Goal: Information Seeking & Learning: Learn about a topic

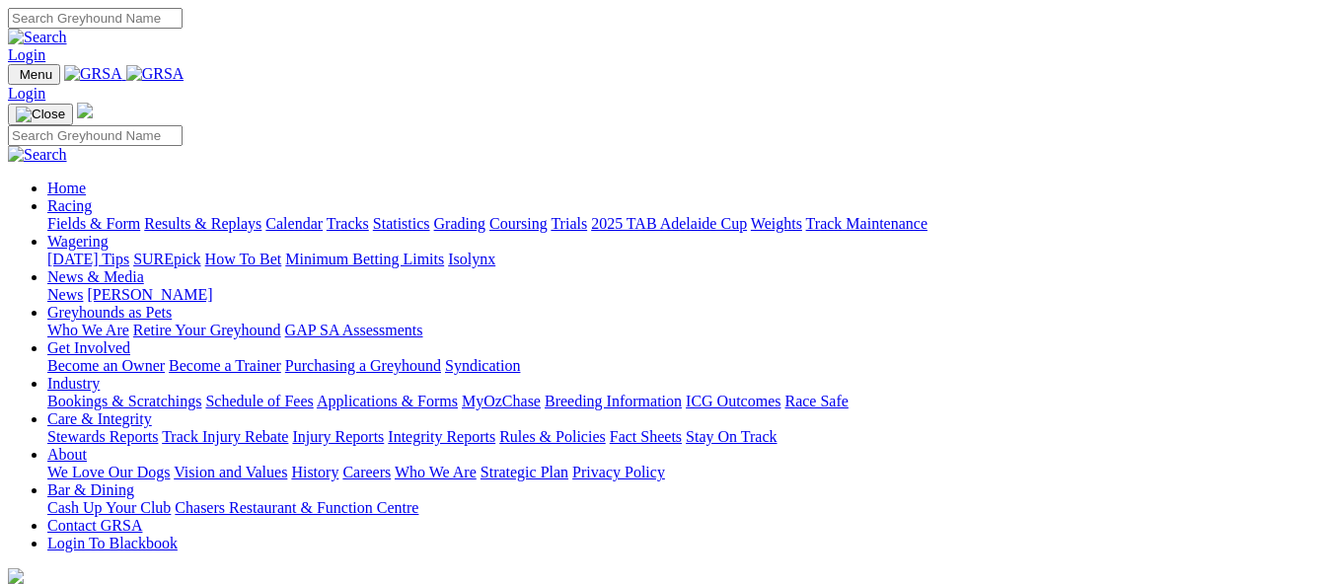
click at [212, 286] on link "[PERSON_NAME]" at bounding box center [149, 294] width 125 height 17
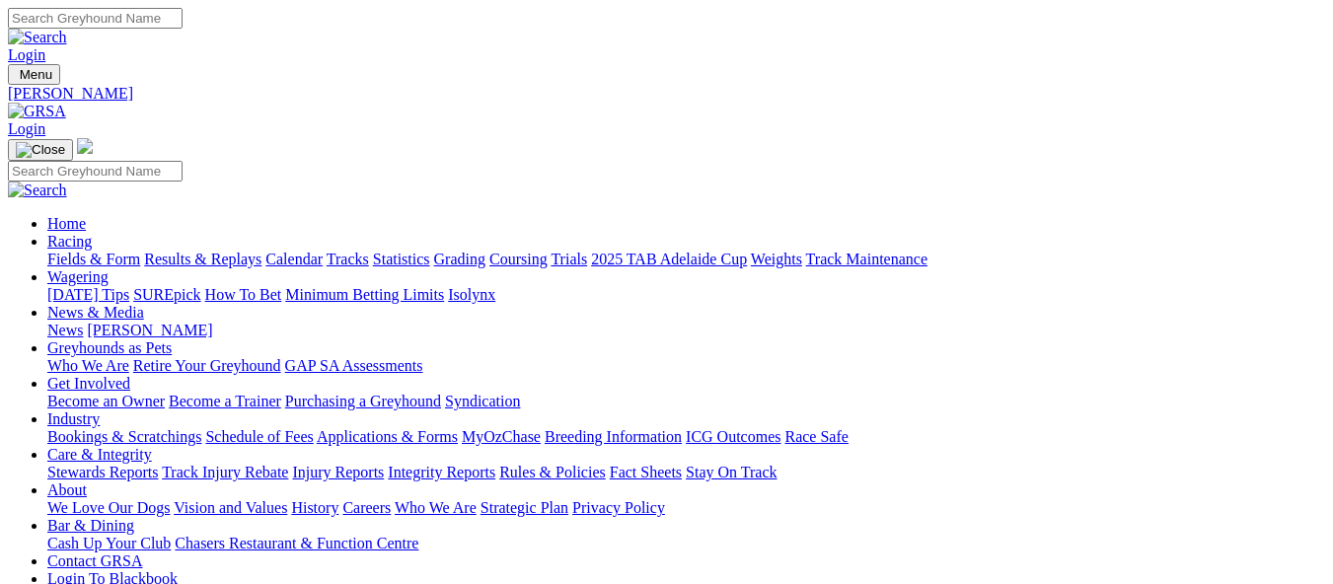
click at [188, 428] on link "Bookings & Scratchings" at bounding box center [124, 436] width 154 height 17
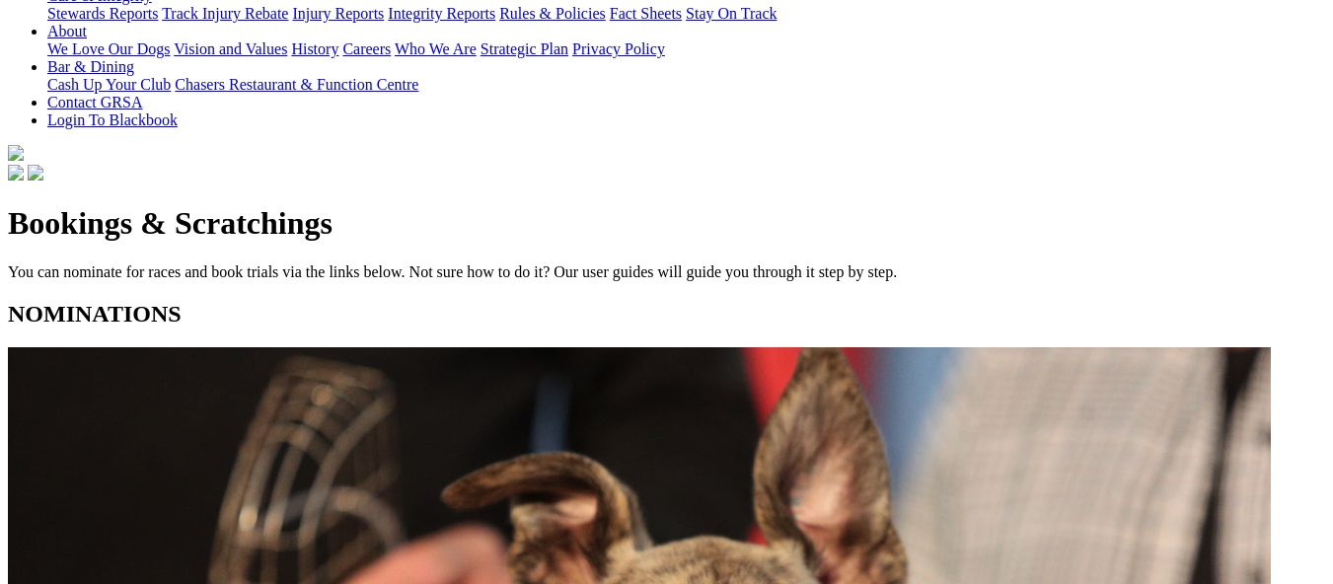
scroll to position [493, 0]
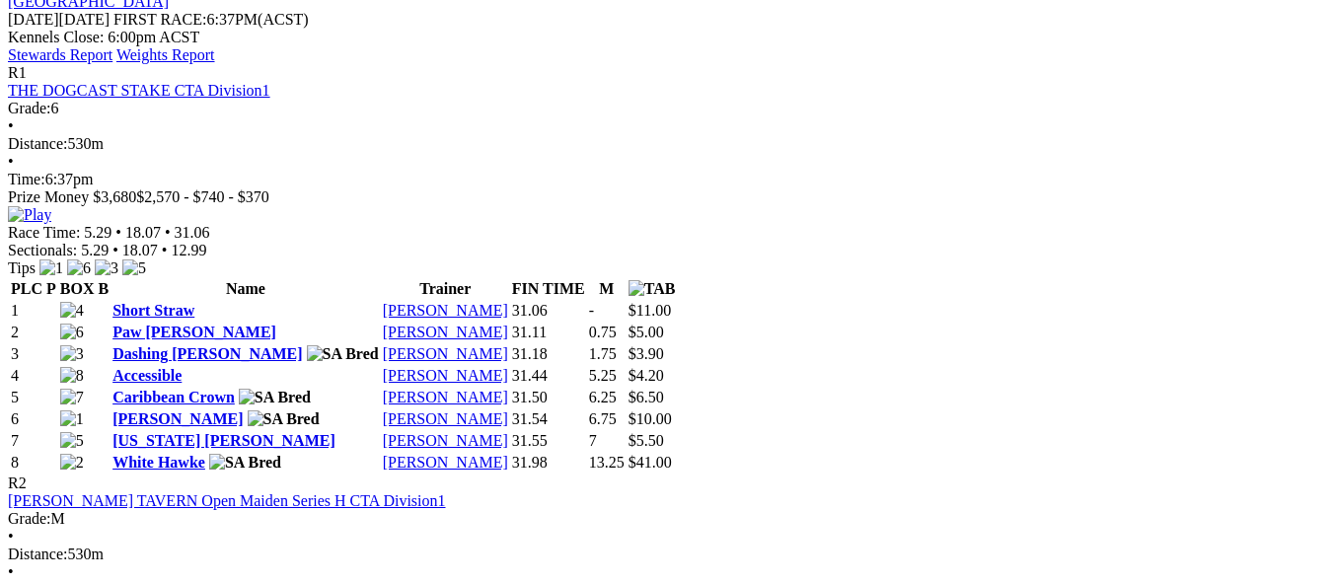
scroll to position [987, 0]
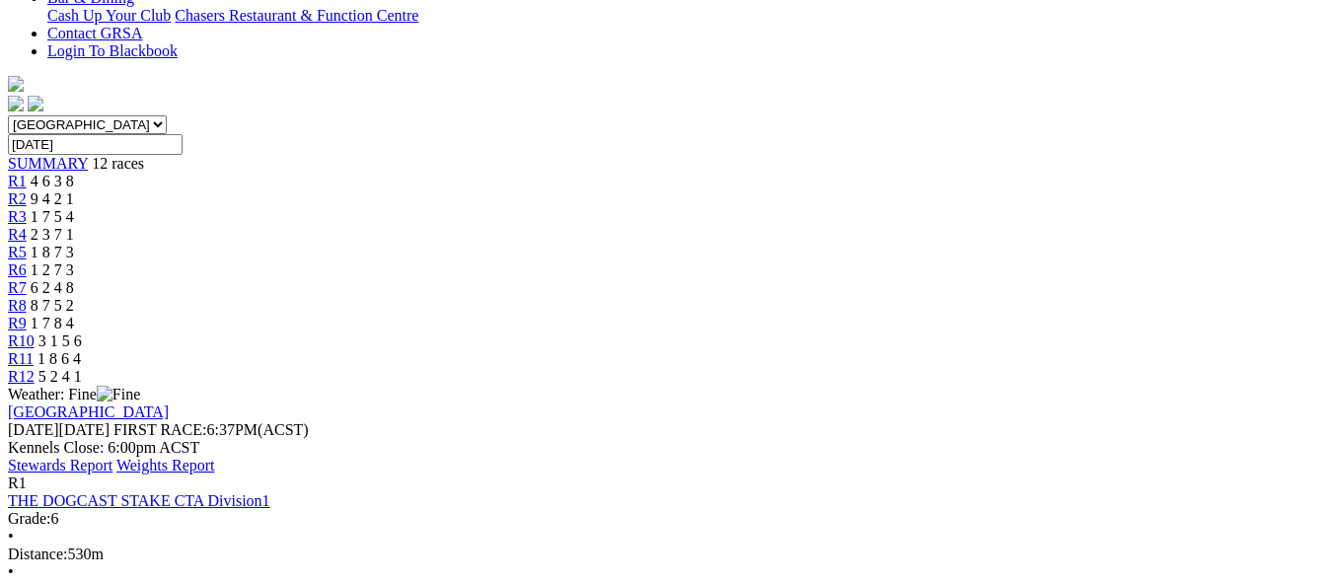
scroll to position [493, 0]
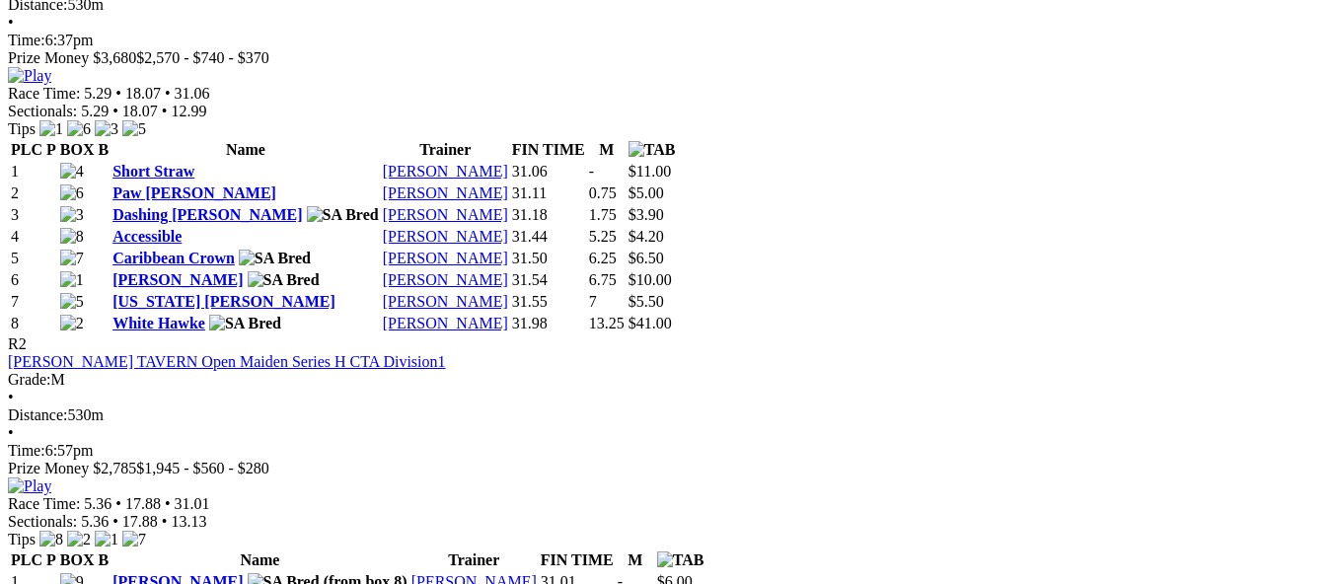
scroll to position [1085, 0]
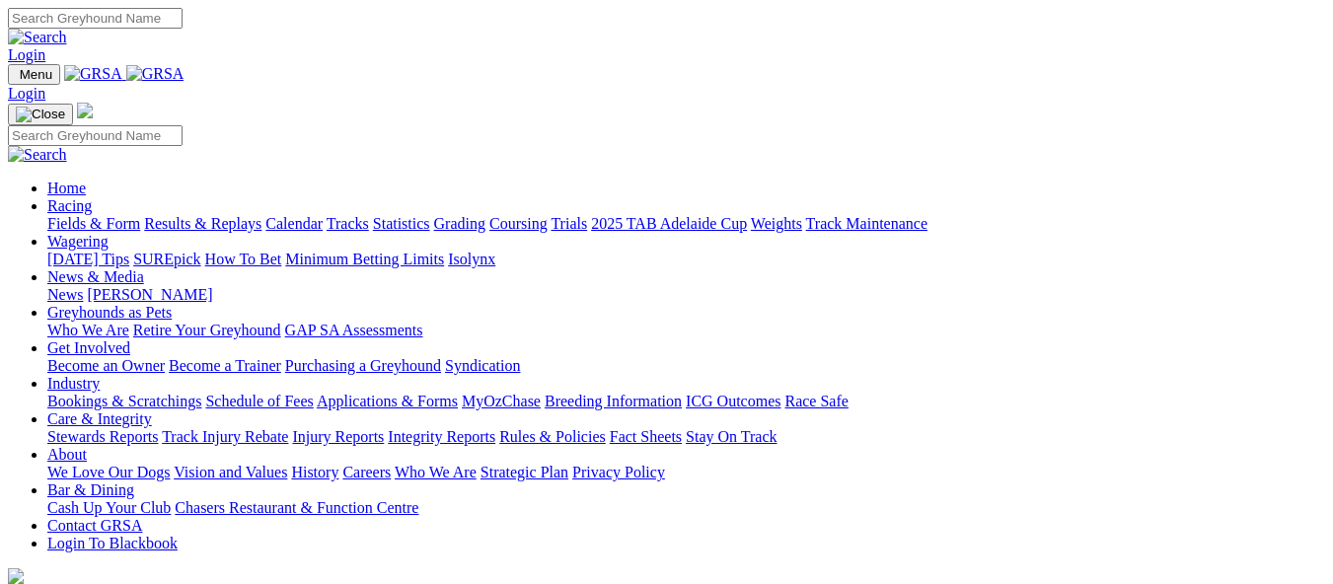
click at [261, 215] on link "Results & Replays" at bounding box center [202, 223] width 117 height 17
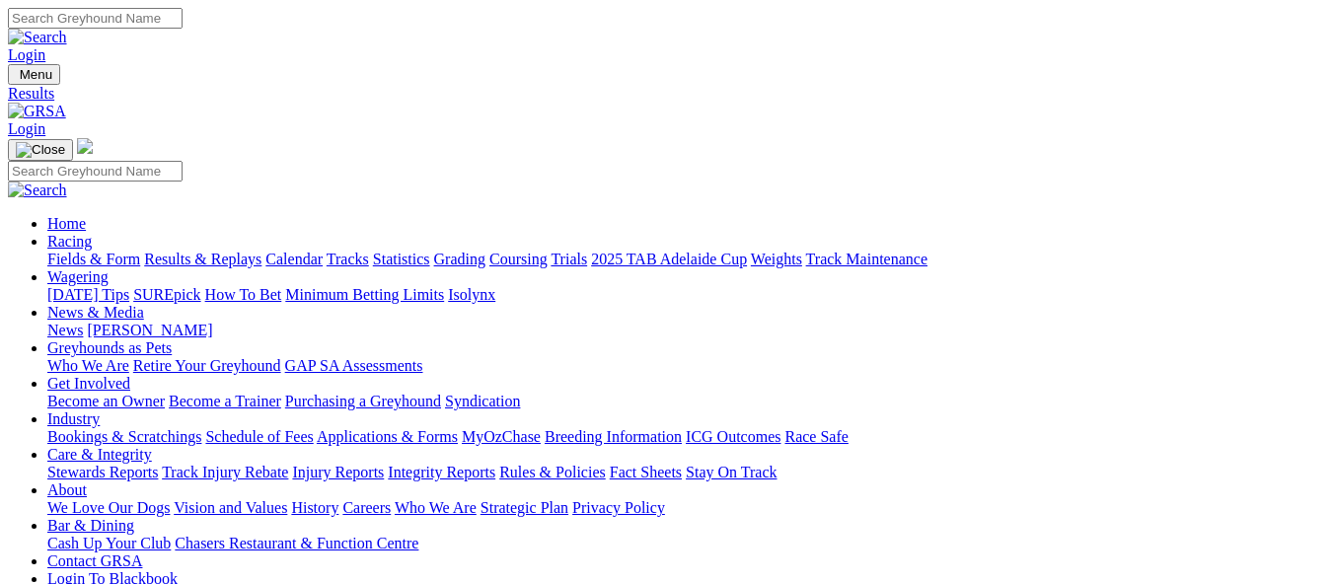
scroll to position [592, 0]
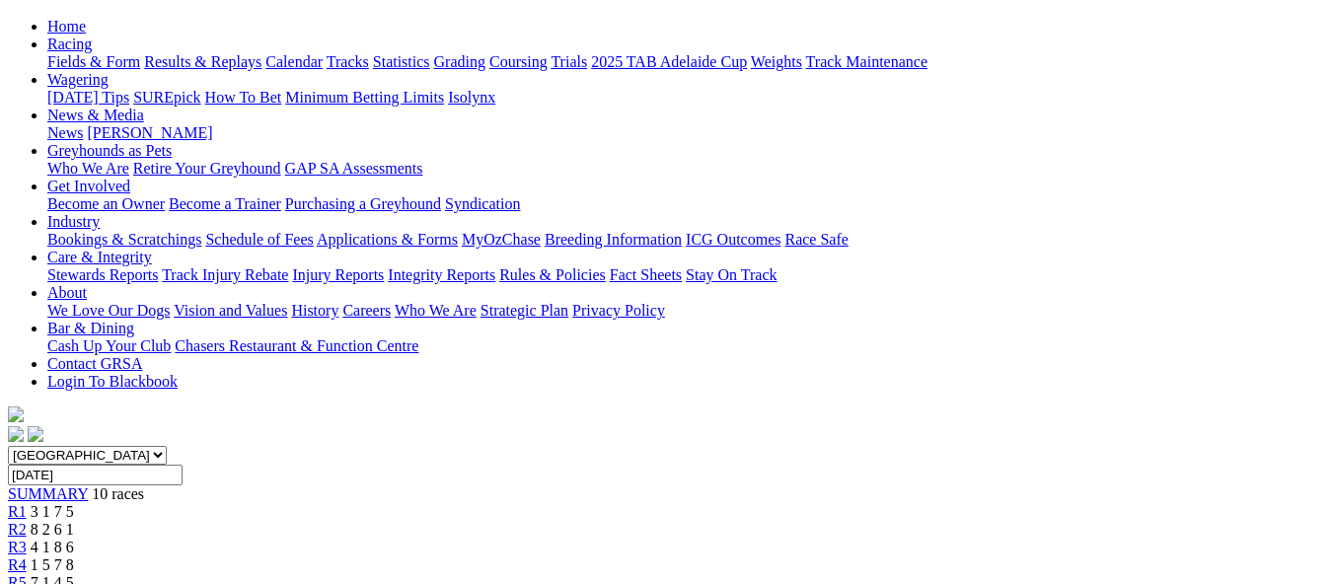
scroll to position [197, 0]
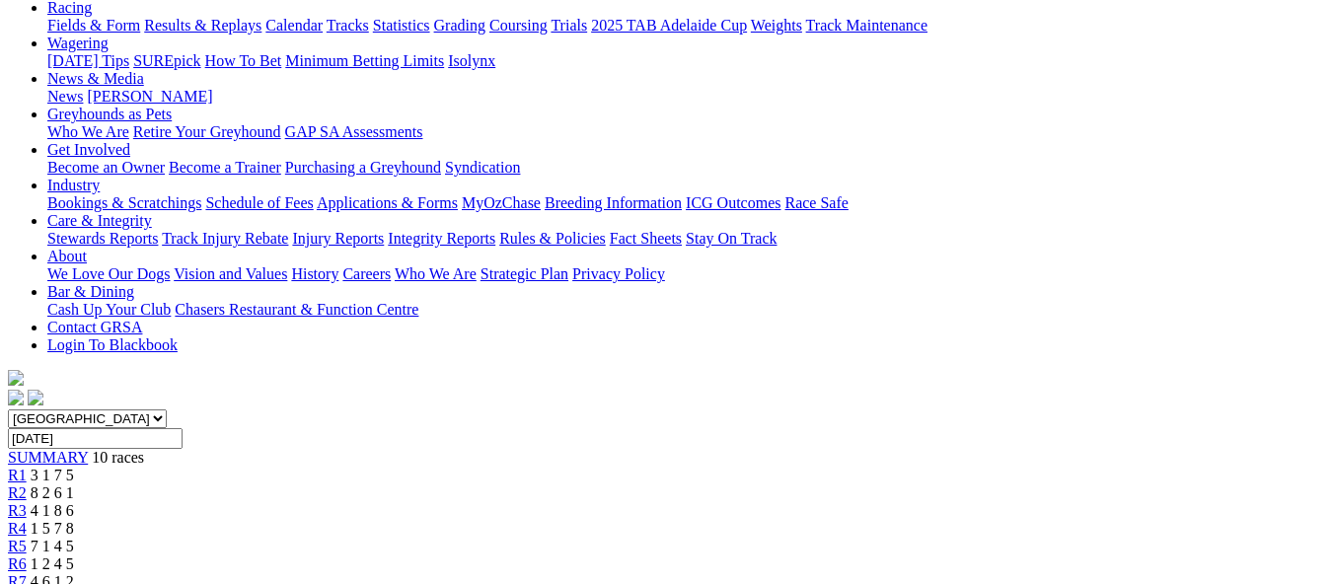
scroll to position [296, 0]
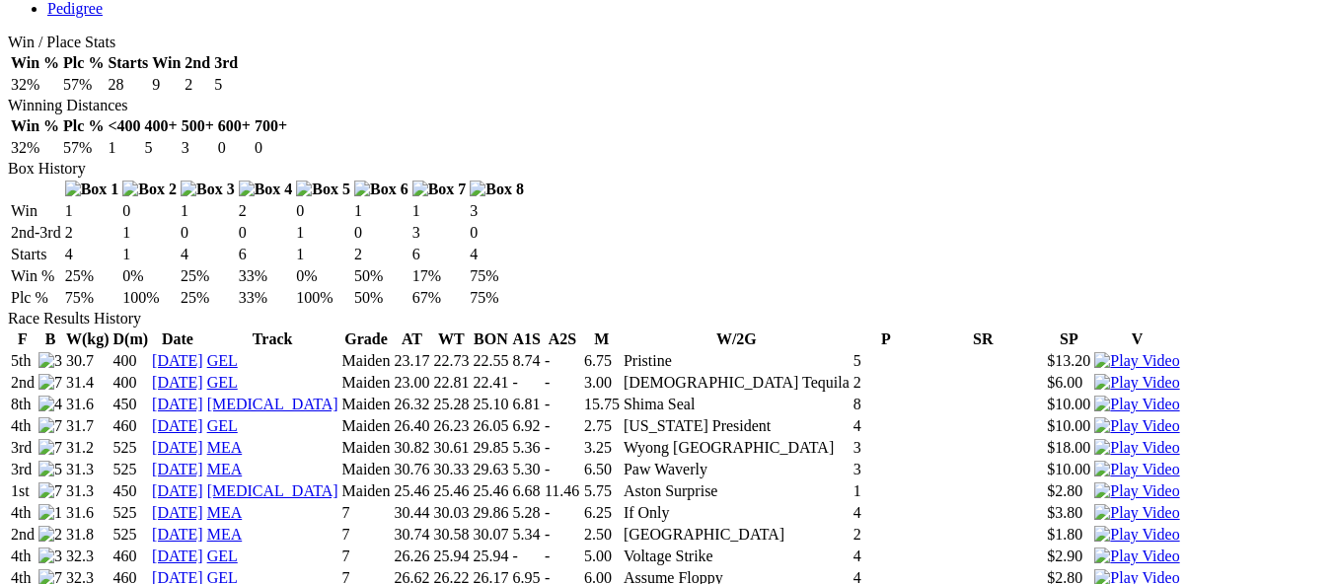
scroll to position [1184, 0]
